Goal: Communication & Community: Answer question/provide support

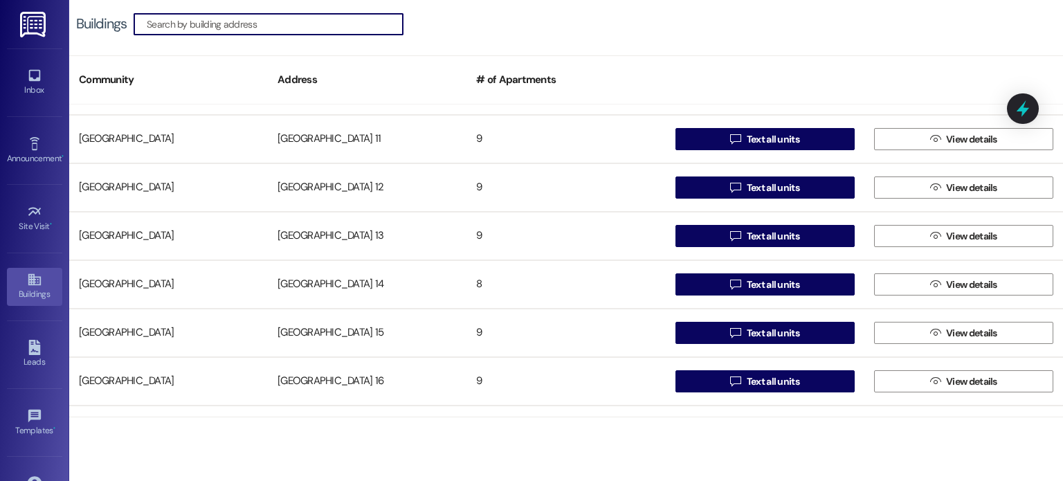
scroll to position [277, 0]
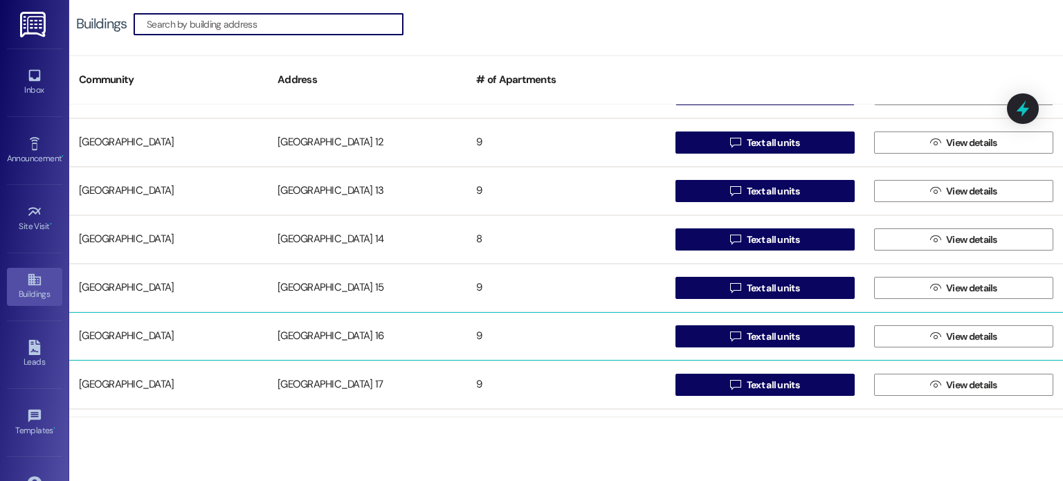
click at [334, 334] on div "[GEOGRAPHIC_DATA] 16" at bounding box center [367, 336] width 199 height 28
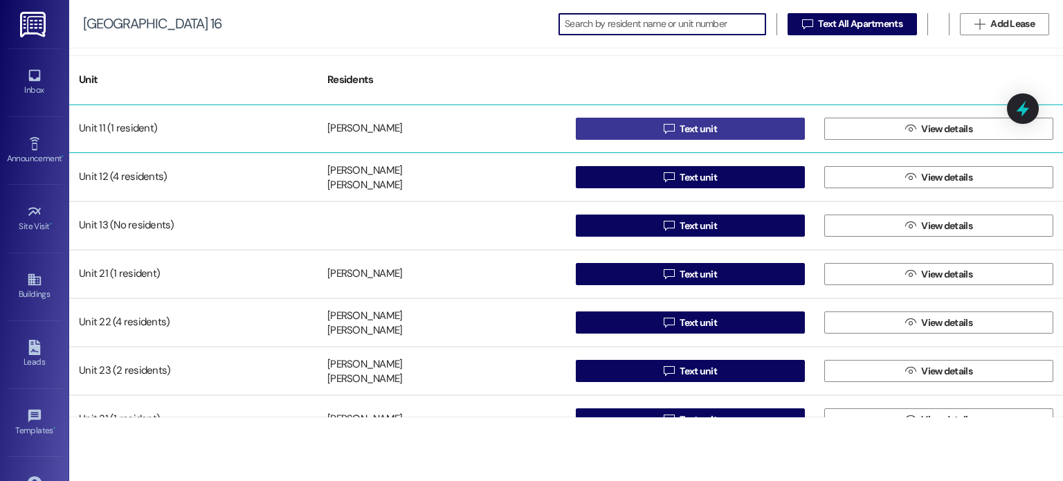
click at [598, 125] on button " Text unit" at bounding box center [690, 129] width 229 height 22
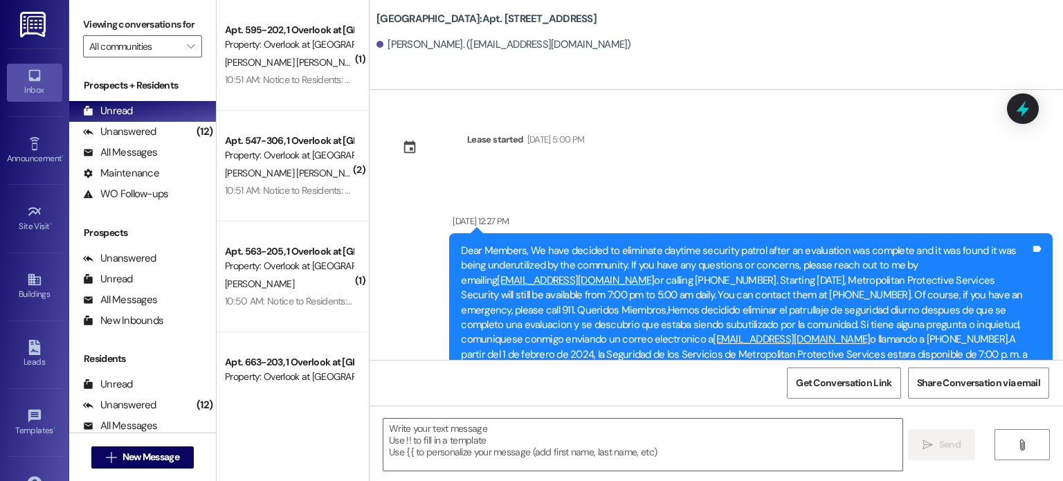
scroll to position [26507, 0]
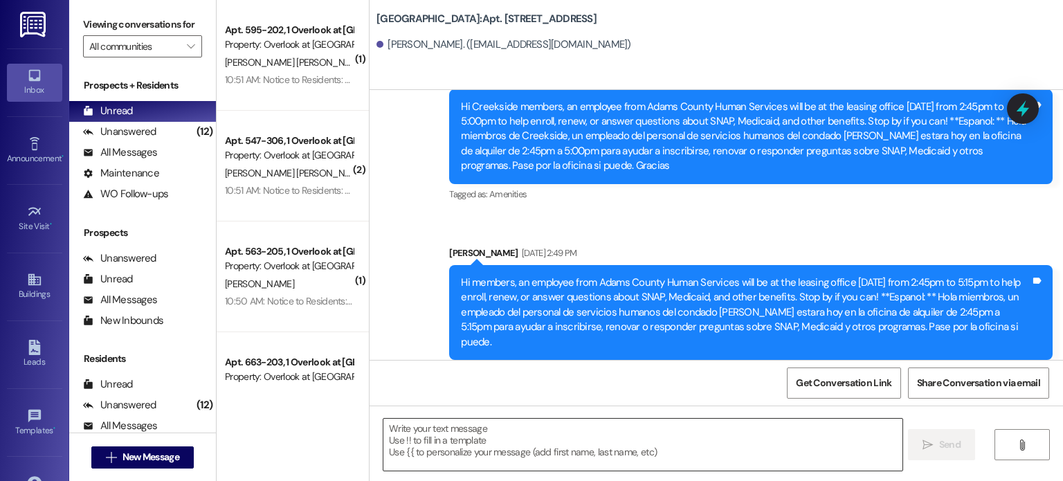
click at [416, 439] on textarea at bounding box center [642, 445] width 518 height 52
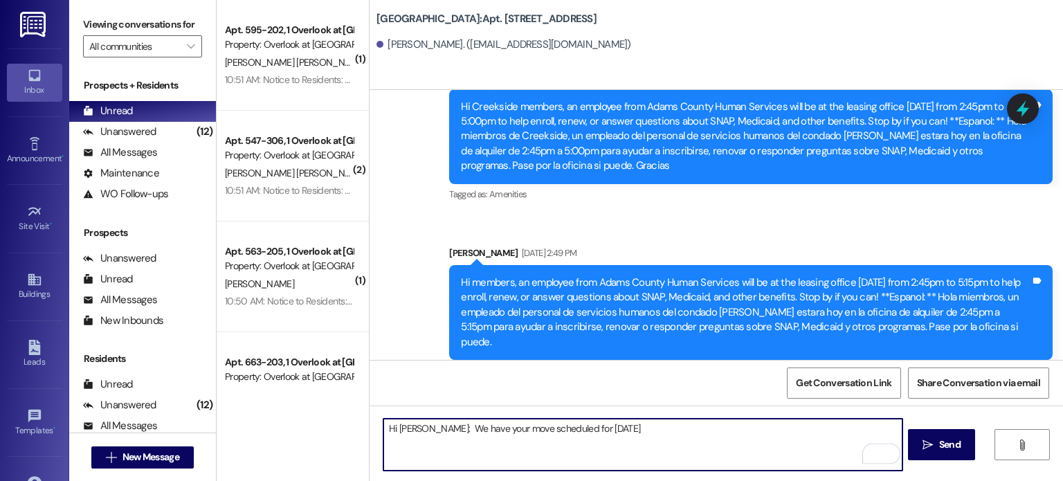
click at [558, 428] on textarea "Hi [PERSON_NAME]: We have your move scheduled for [DATE]" at bounding box center [642, 445] width 518 height 52
click at [639, 425] on textarea "Hi [PERSON_NAME]: We have your move scheduled for [DATE]" at bounding box center [642, 445] width 518 height 52
click at [765, 430] on textarea "Hi [PERSON_NAME]: We have your move scheduled for [DATE]. Please bring a money …" at bounding box center [642, 445] width 518 height 52
click at [830, 429] on textarea "Hi [PERSON_NAME]: We have your move scheduled for [DATE]. Please bring a money …" at bounding box center [642, 445] width 518 height 52
drag, startPoint x: 452, startPoint y: 439, endPoint x: 445, endPoint y: 440, distance: 7.6
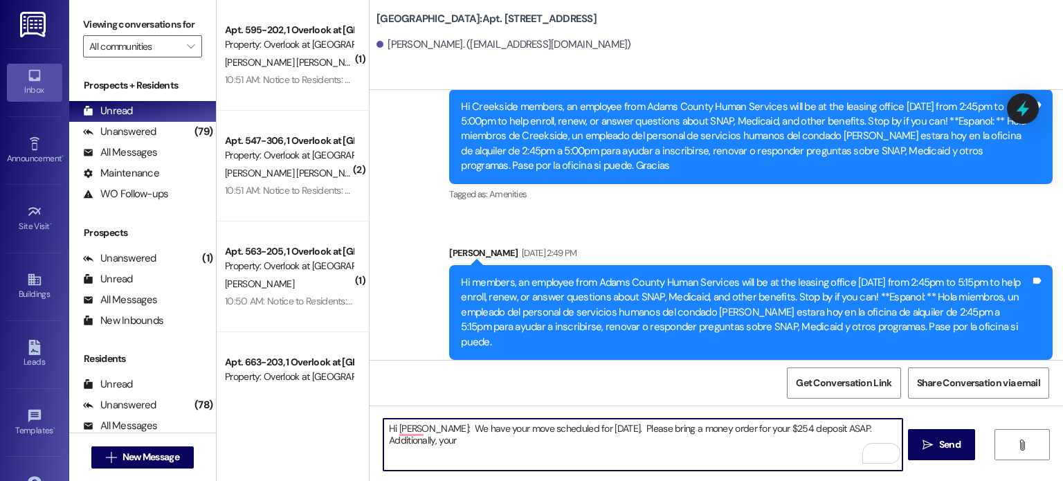
click at [445, 440] on textarea "Hi [PERSON_NAME]: We have your move scheduled for [DATE]. Please bring a money …" at bounding box center [642, 445] width 518 height 52
click at [493, 440] on textarea "Hi [PERSON_NAME]: We have your move scheduled for [DATE]. Please bring a money …" at bounding box center [642, 445] width 518 height 52
click at [498, 441] on textarea "Hi [PERSON_NAME]: We have your move scheduled for [DATE]. Please bring a money …" at bounding box center [642, 445] width 518 height 52
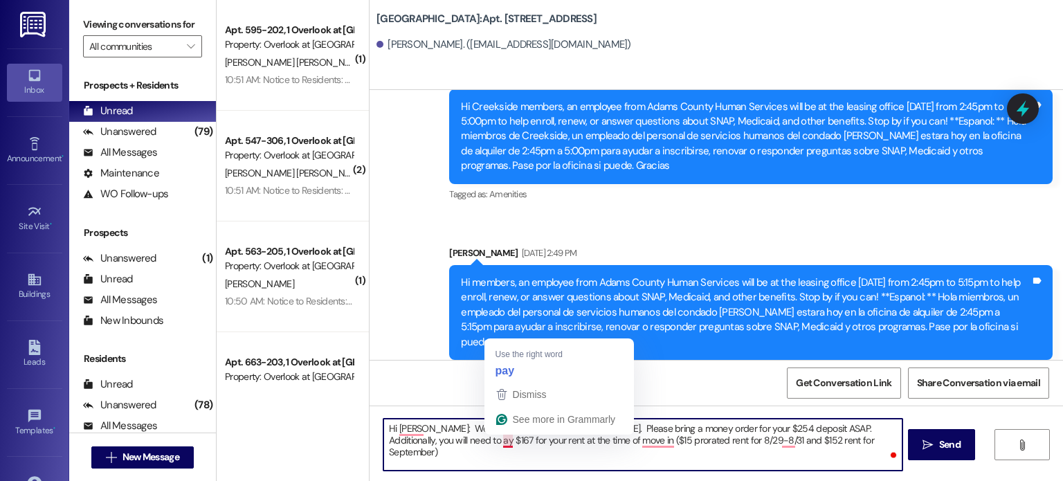
click at [497, 440] on textarea "Hi [PERSON_NAME]: We have your move scheduled for [DATE]. Please bring a money …" at bounding box center [642, 445] width 518 height 52
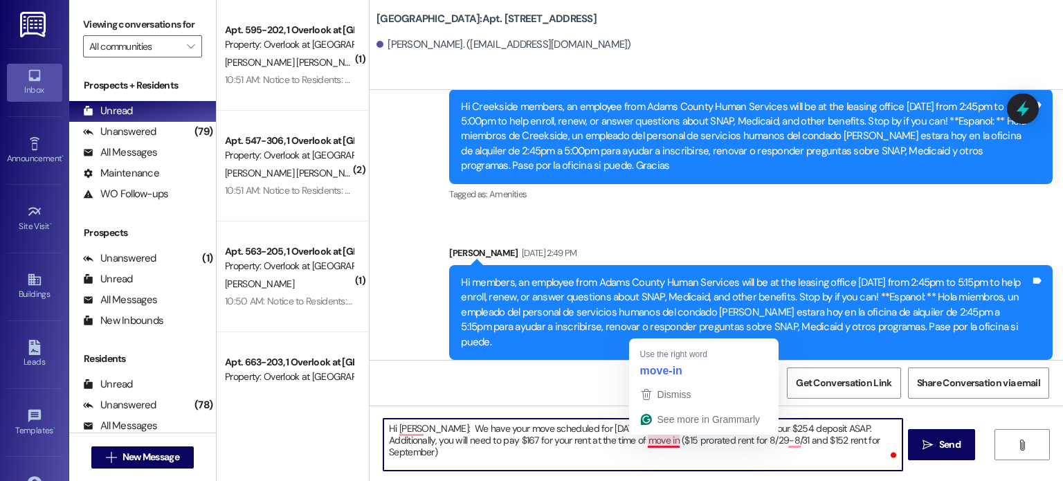
click at [667, 442] on textarea "Hi [PERSON_NAME]: We have your move scheduled for [DATE]. Please bring a money …" at bounding box center [642, 445] width 518 height 52
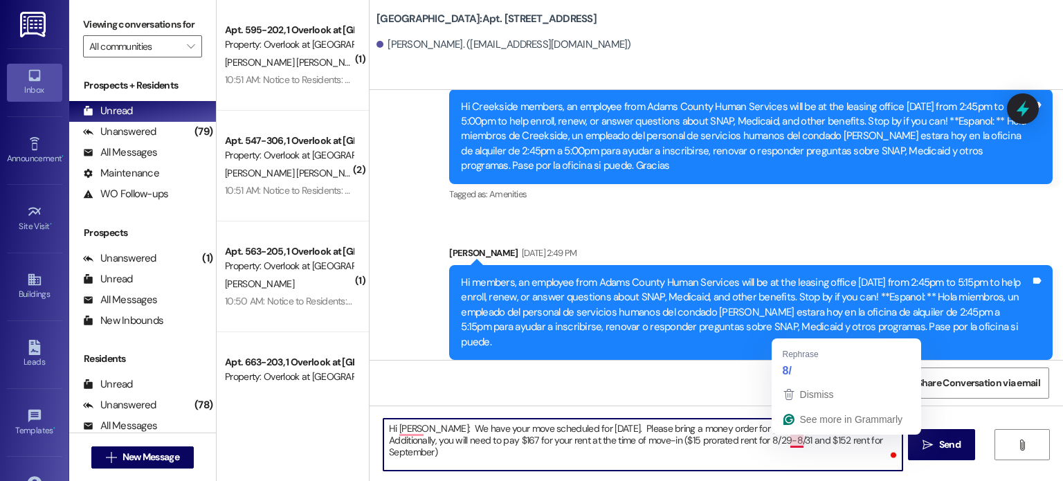
click at [780, 443] on textarea "Hi [PERSON_NAME]: We have your move scheduled for [DATE]. Please bring a money …" at bounding box center [642, 445] width 518 height 52
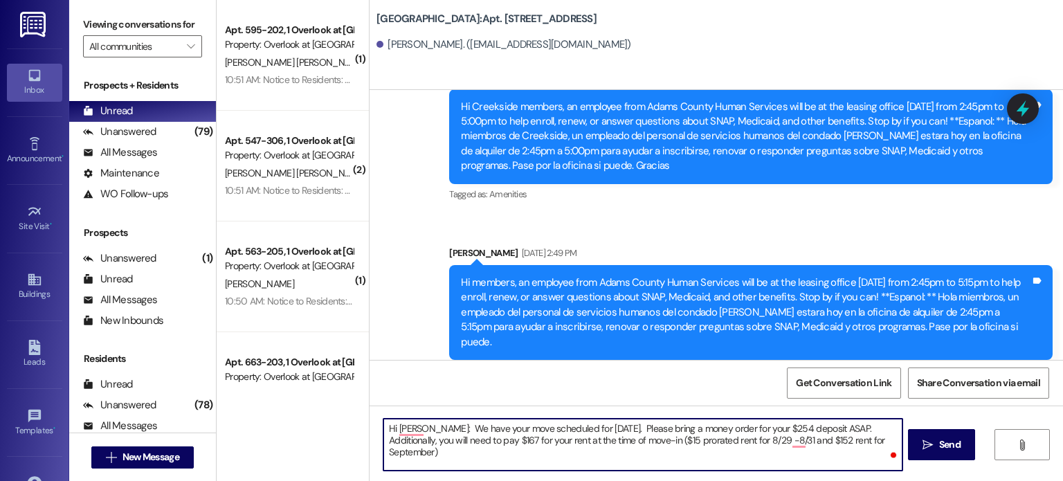
click at [789, 440] on textarea "Hi [PERSON_NAME]: We have your move scheduled for [DATE]. Please bring a money …" at bounding box center [642, 445] width 518 height 52
click at [432, 450] on textarea "Hi [PERSON_NAME], We have your move scheduled for [DATE]. Please bring a money …" at bounding box center [642, 445] width 518 height 52
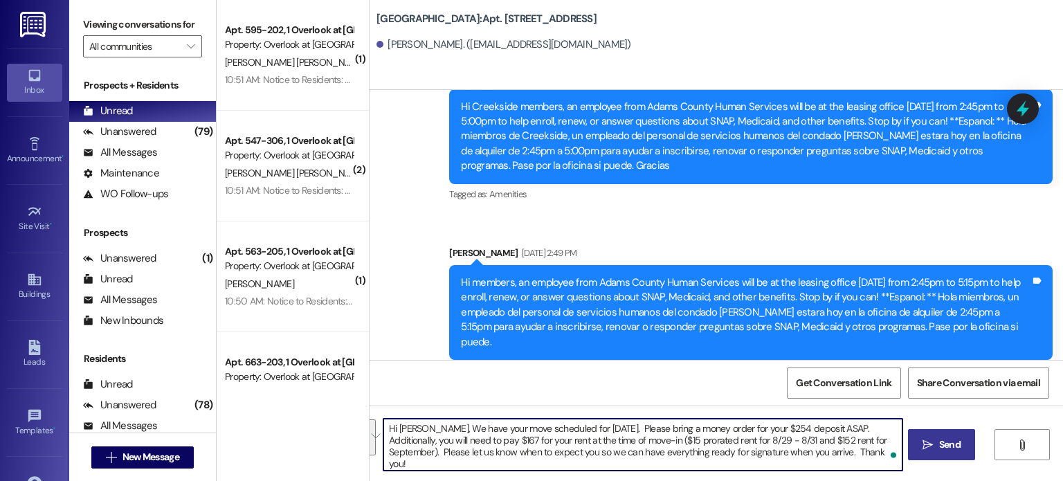
drag, startPoint x: 382, startPoint y: 427, endPoint x: 908, endPoint y: 452, distance: 527.1
click at [908, 452] on div "Hi [PERSON_NAME], We have your move scheduled for [DATE]. Please bring a money …" at bounding box center [715, 457] width 693 height 104
type textarea "Hi [PERSON_NAME], We have your move scheduled for [DATE]. Please bring a money …"
click at [943, 441] on span "Send" at bounding box center [949, 444] width 21 height 15
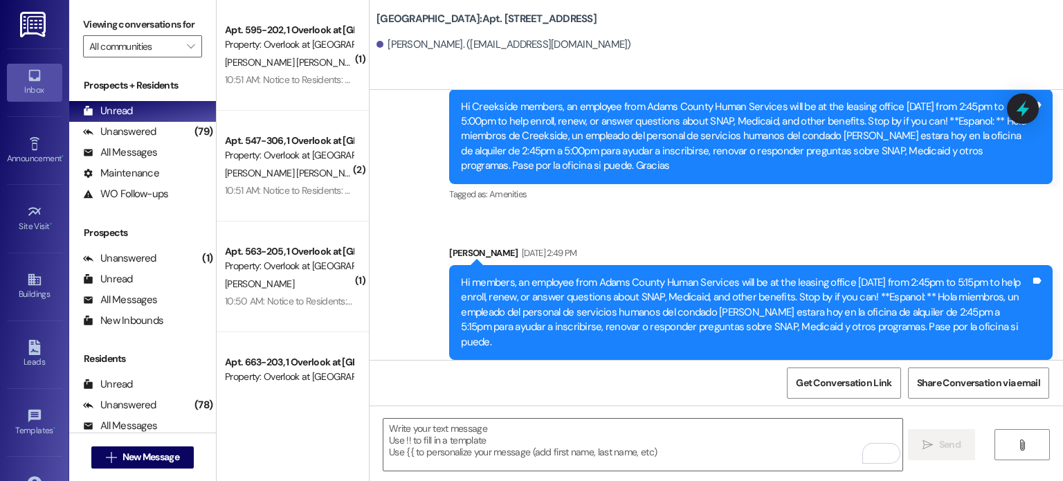
scroll to position [26633, 0]
